Goal: Information Seeking & Learning: Learn about a topic

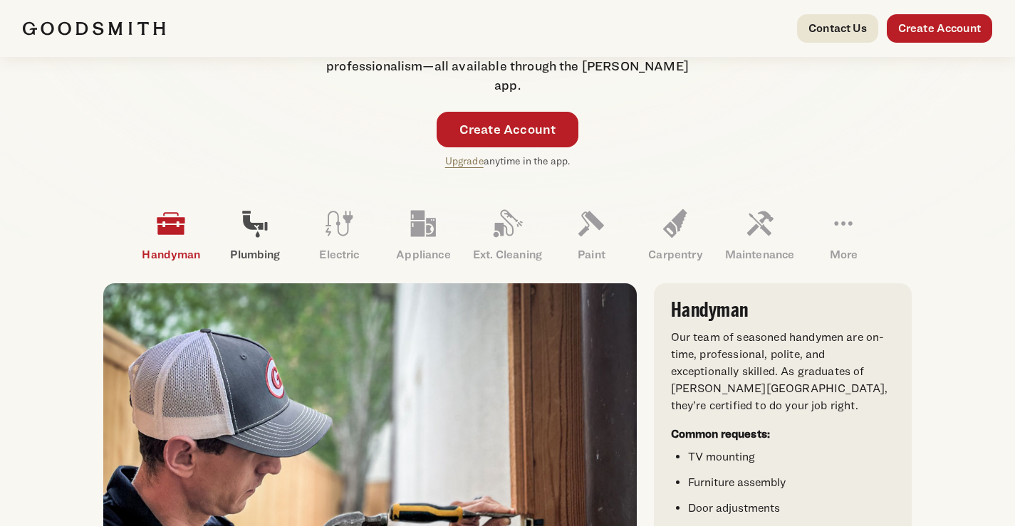
scroll to position [325, 0]
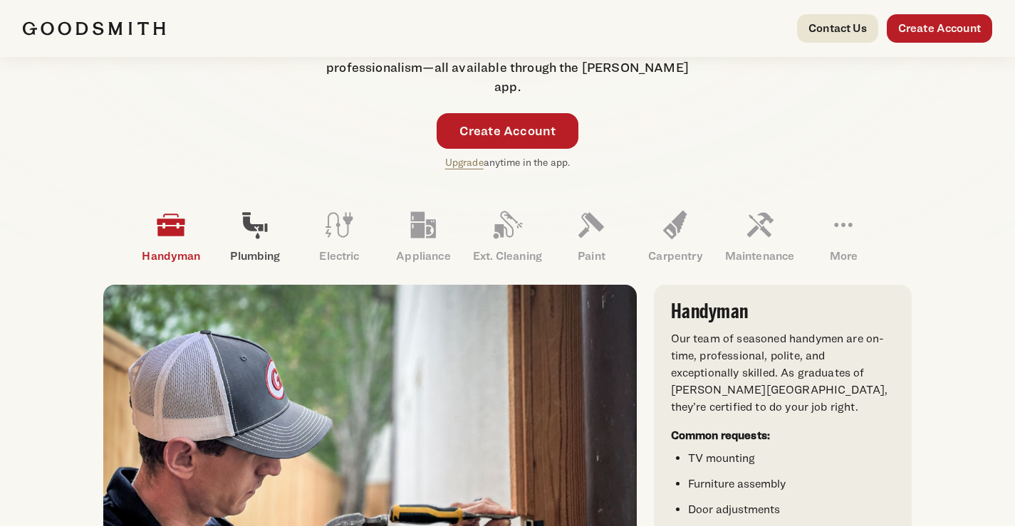
click at [260, 221] on icon at bounding box center [255, 225] width 34 height 34
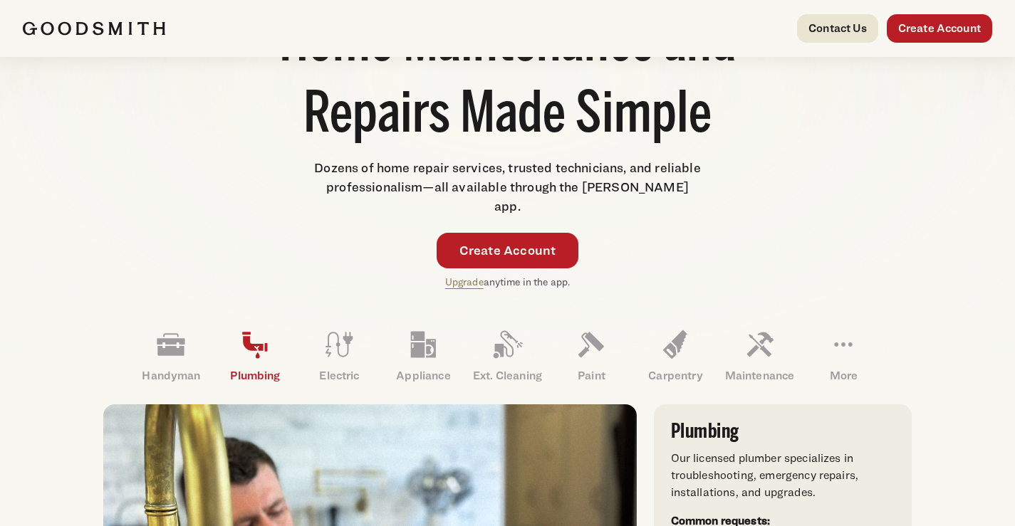
scroll to position [183, 0]
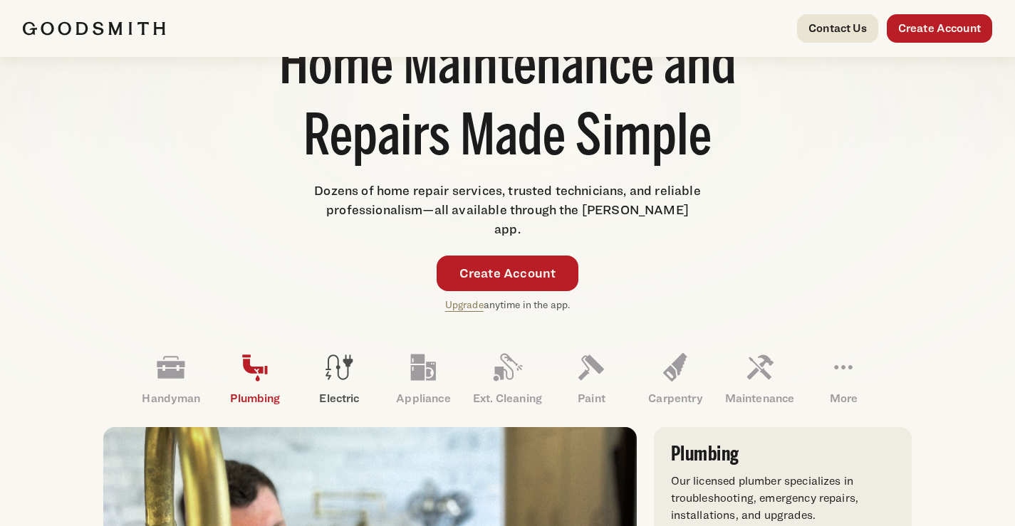
click at [332, 390] on p "Electric" at bounding box center [339, 398] width 84 height 17
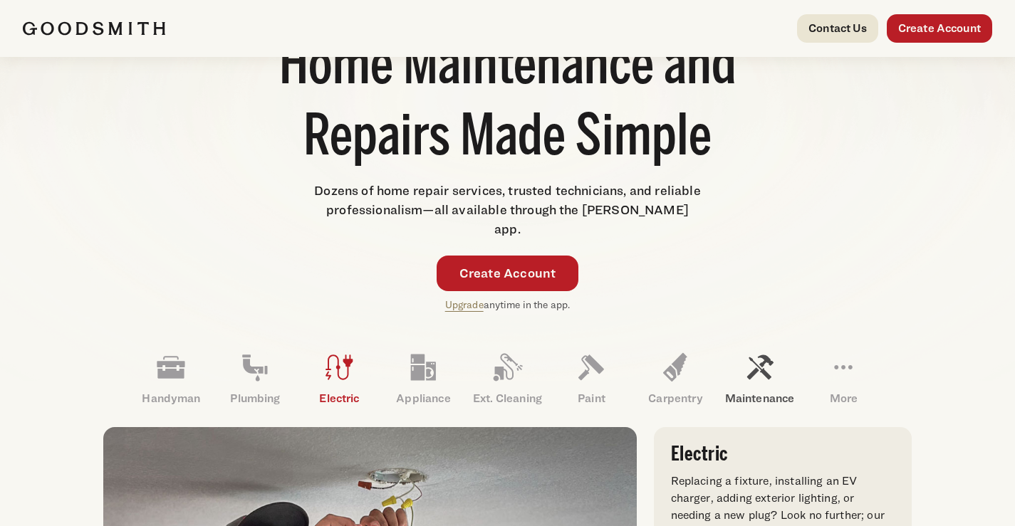
click at [752, 350] on icon at bounding box center [759, 367] width 34 height 34
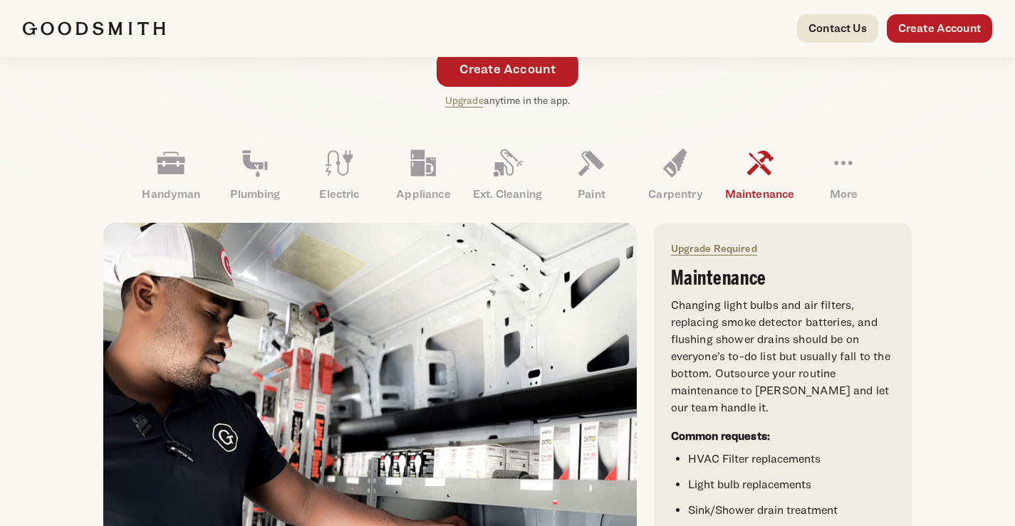
scroll to position [254, 0]
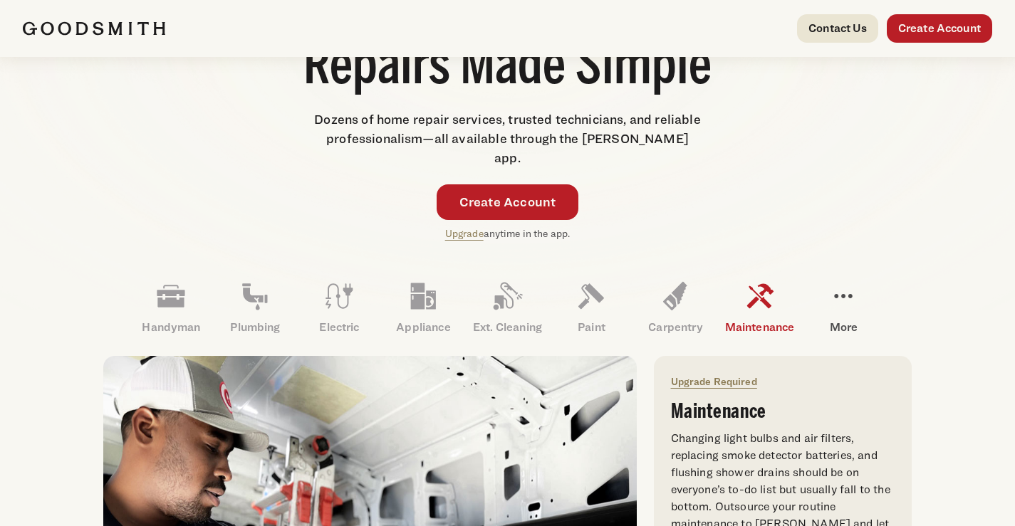
click at [843, 281] on icon at bounding box center [843, 296] width 34 height 34
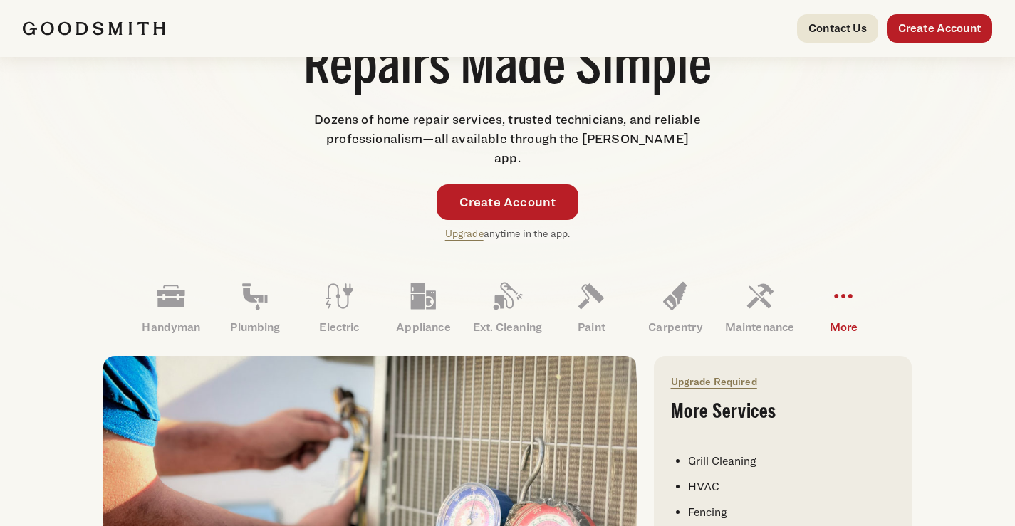
click at [693, 479] on li "HVAC" at bounding box center [791, 487] width 207 height 17
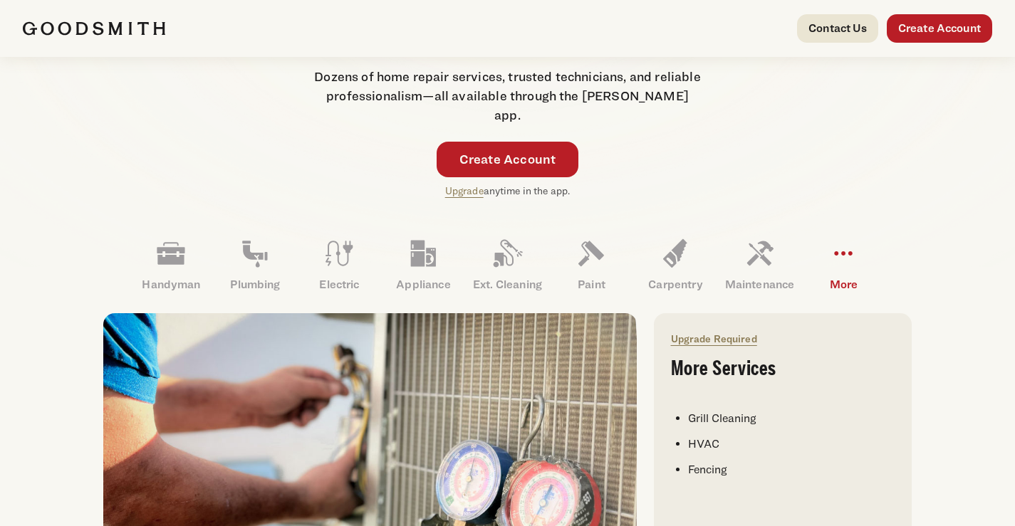
scroll to position [183, 0]
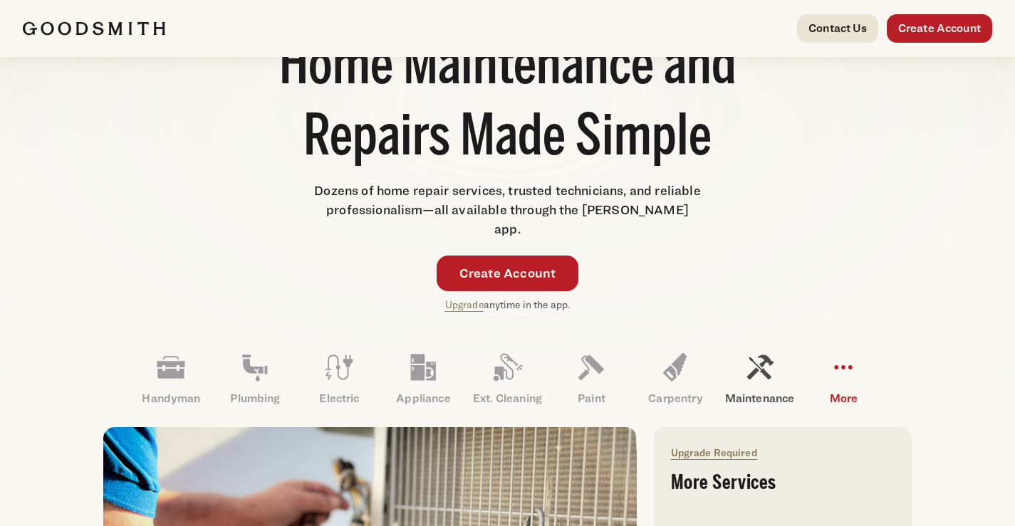
click at [750, 350] on icon at bounding box center [759, 367] width 34 height 34
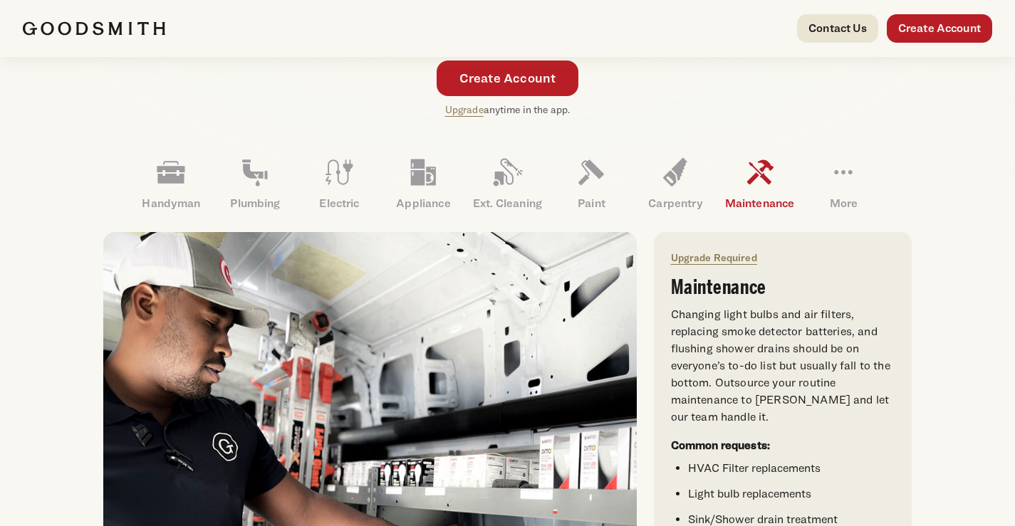
scroll to position [397, 0]
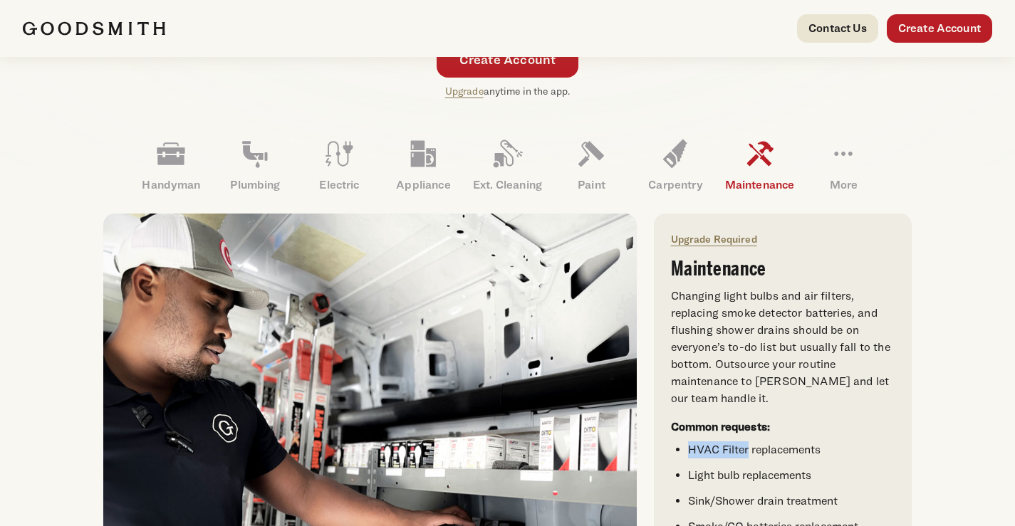
drag, startPoint x: 681, startPoint y: 427, endPoint x: 800, endPoint y: 432, distance: 119.1
click at [767, 432] on div "Upgrade Required Maintenance Changing light bulbs and air filters, replacing sm…" at bounding box center [783, 409] width 224 height 356
click at [889, 442] on li "HVAC Filter replacements" at bounding box center [791, 450] width 207 height 17
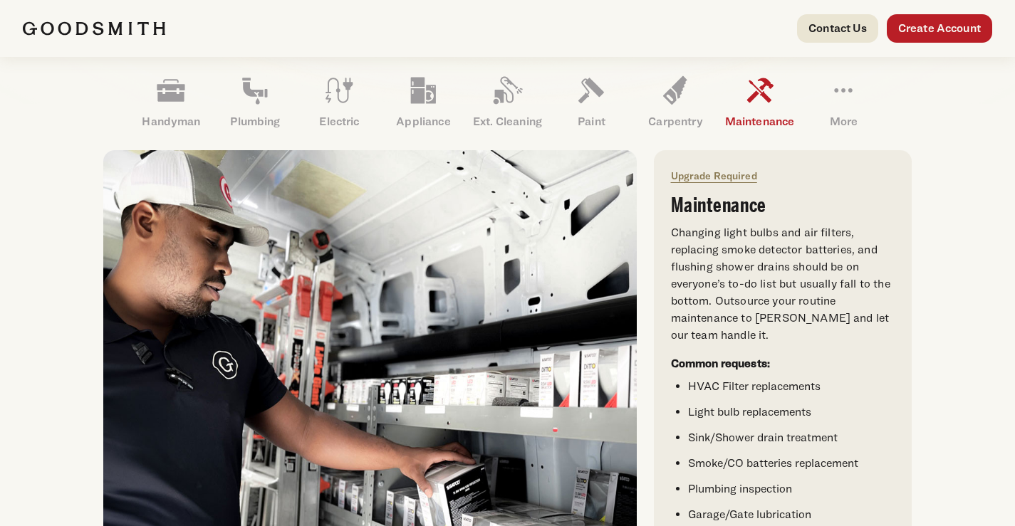
scroll to position [254, 0]
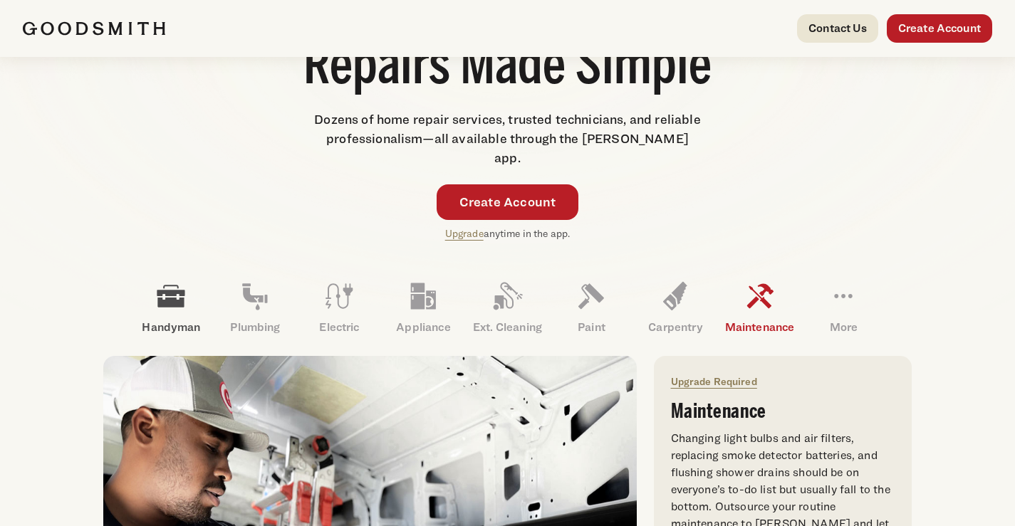
click at [174, 286] on icon at bounding box center [171, 296] width 28 height 22
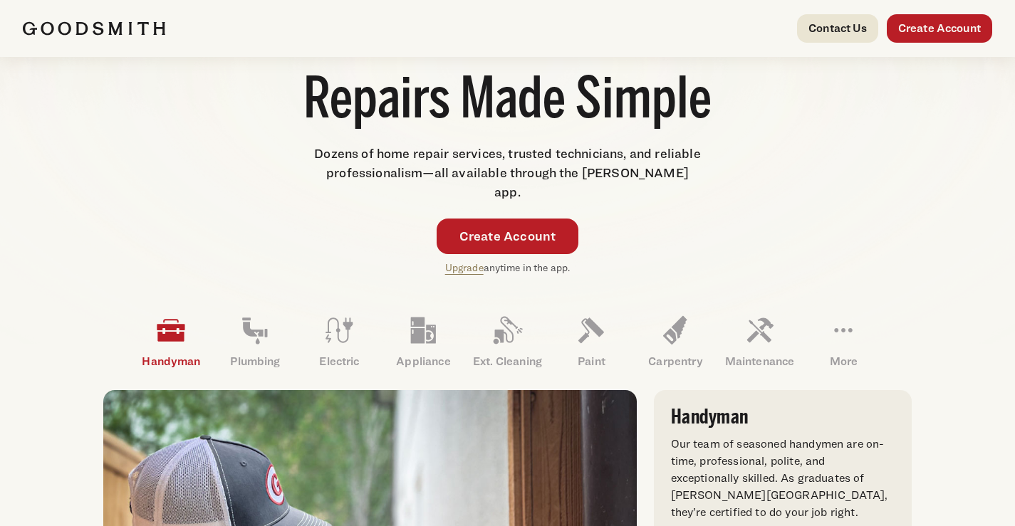
scroll to position [183, 0]
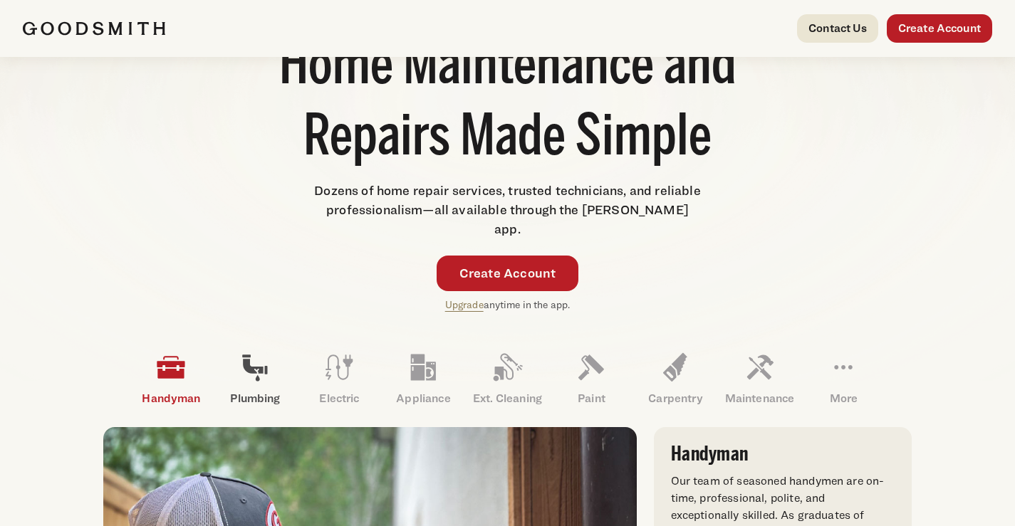
click at [245, 367] on link "Plumbing" at bounding box center [255, 379] width 84 height 74
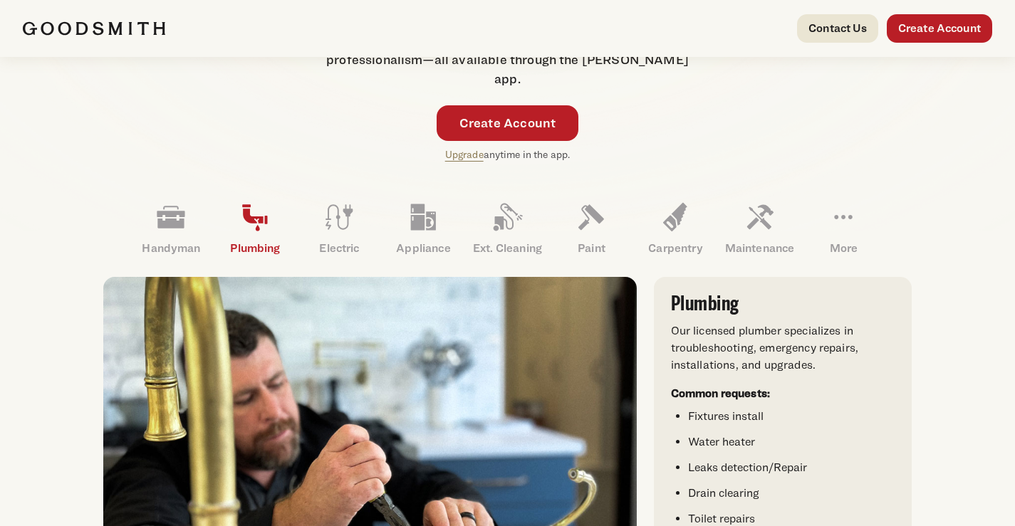
scroll to position [356, 0]
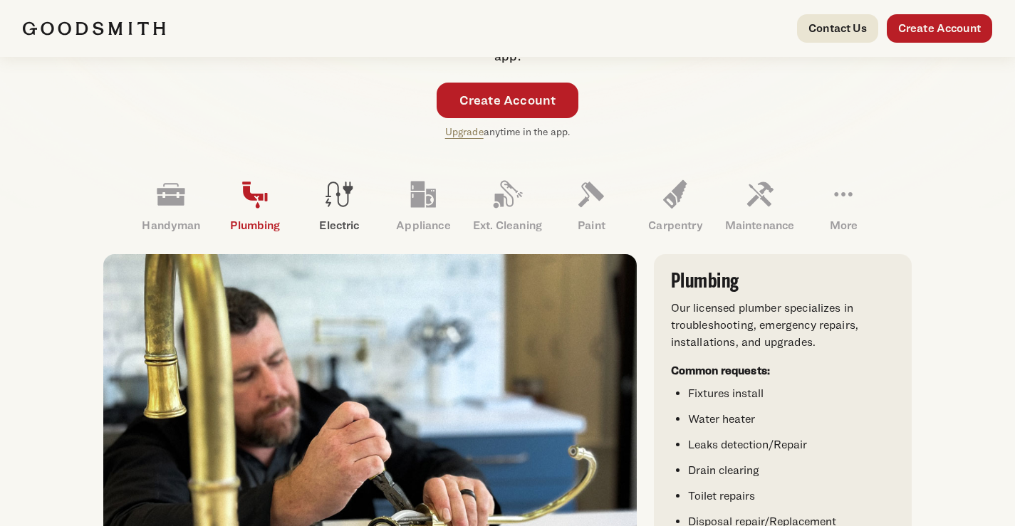
click at [349, 191] on icon at bounding box center [339, 194] width 34 height 34
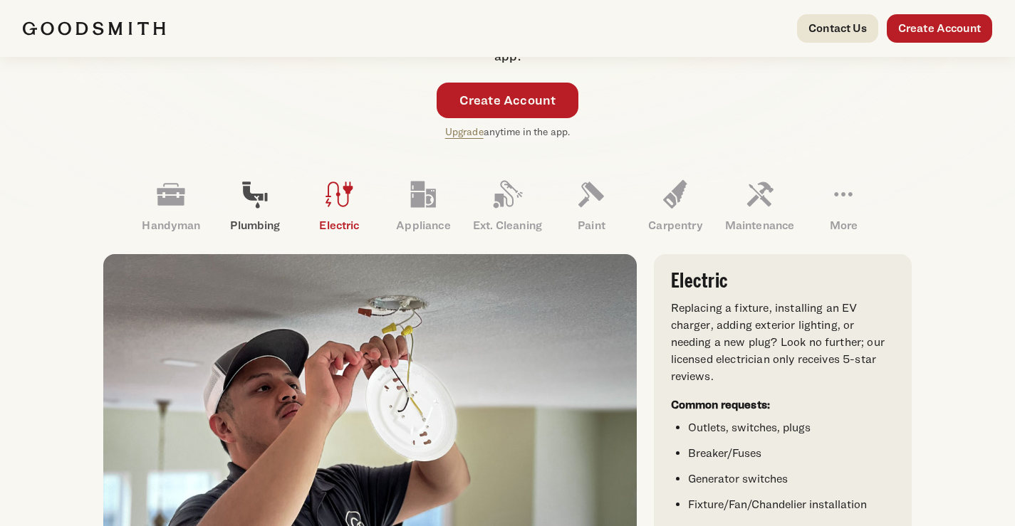
click at [284, 217] on p "Plumbing" at bounding box center [255, 225] width 84 height 17
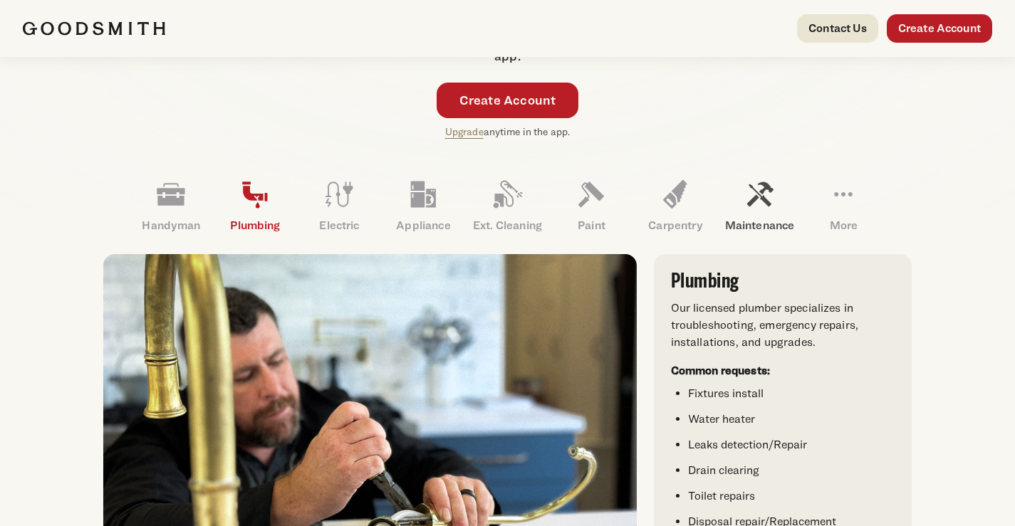
click at [746, 192] on link "Maintenance" at bounding box center [759, 206] width 84 height 74
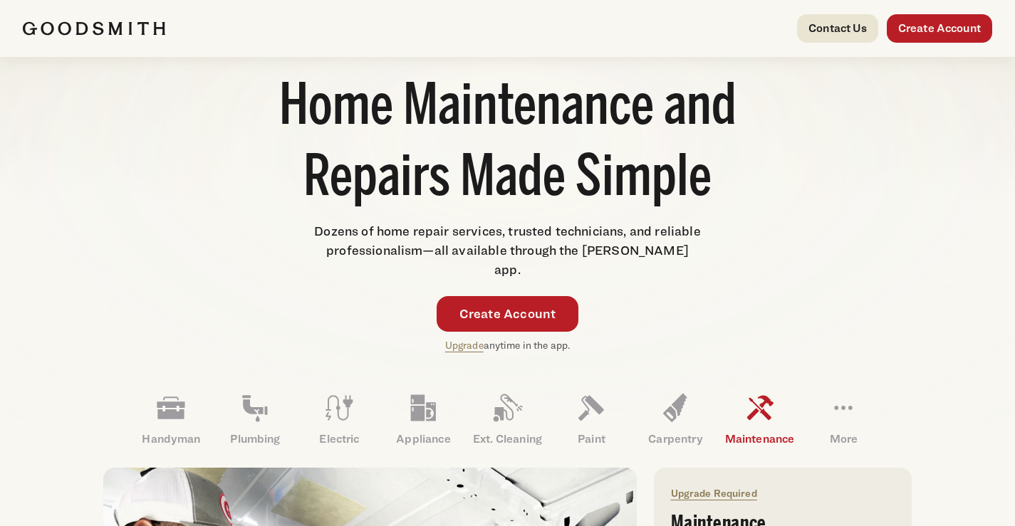
scroll to position [285, 0]
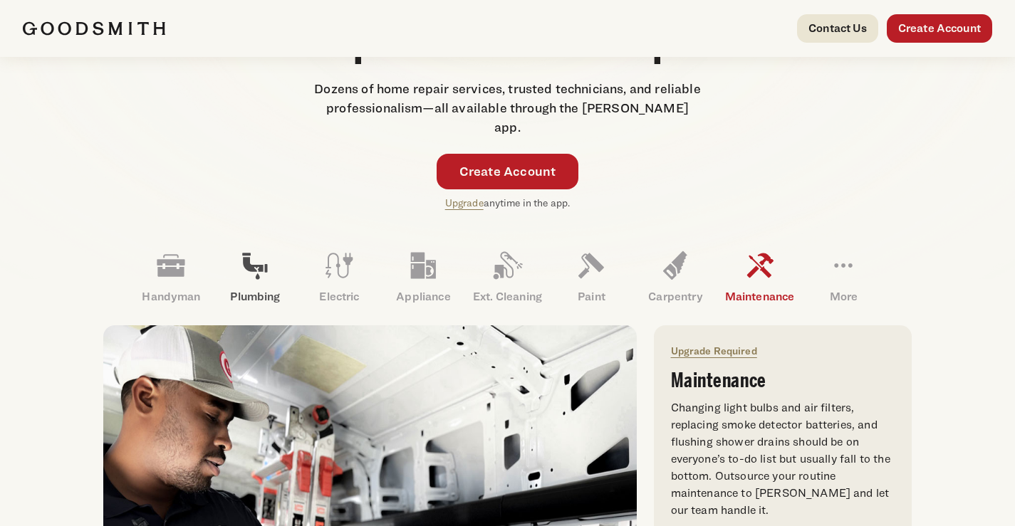
click at [278, 288] on p "Plumbing" at bounding box center [255, 296] width 84 height 17
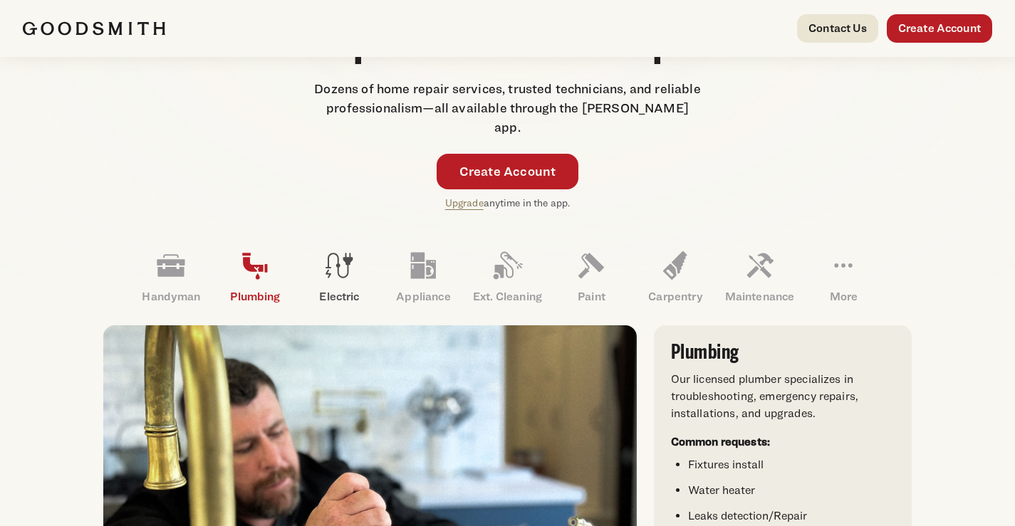
click at [342, 288] on p "Electric" at bounding box center [339, 296] width 84 height 17
